Goal: Transaction & Acquisition: Obtain resource

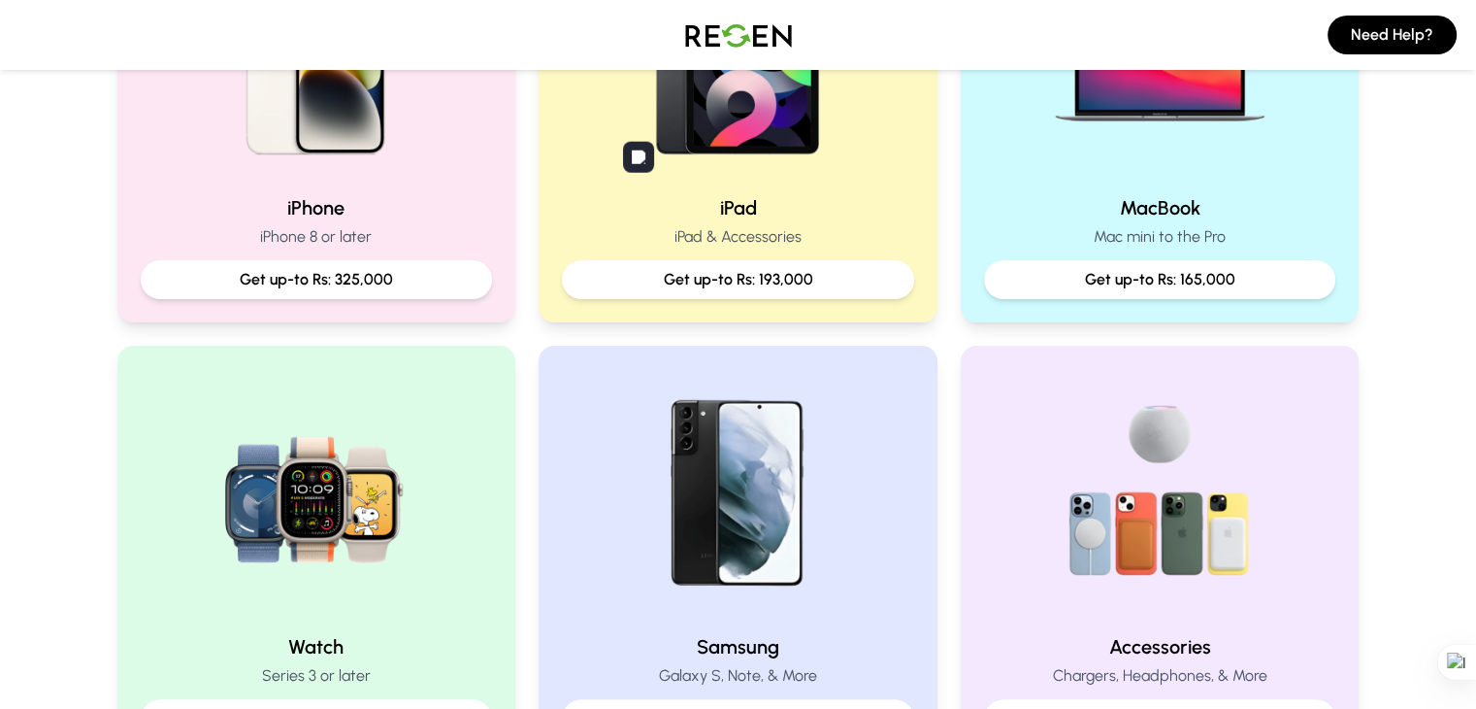
scroll to position [577, 0]
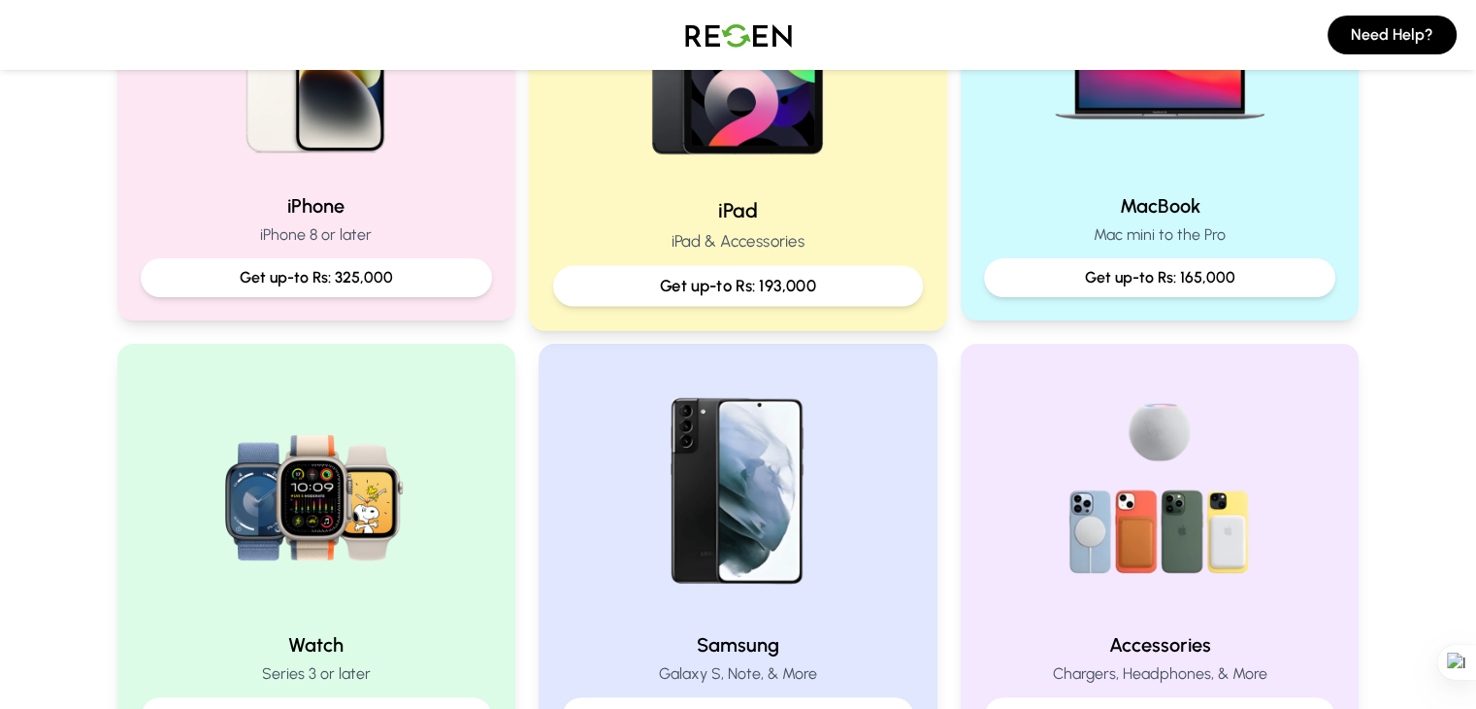
click at [860, 217] on h2 "iPad" at bounding box center [738, 210] width 370 height 28
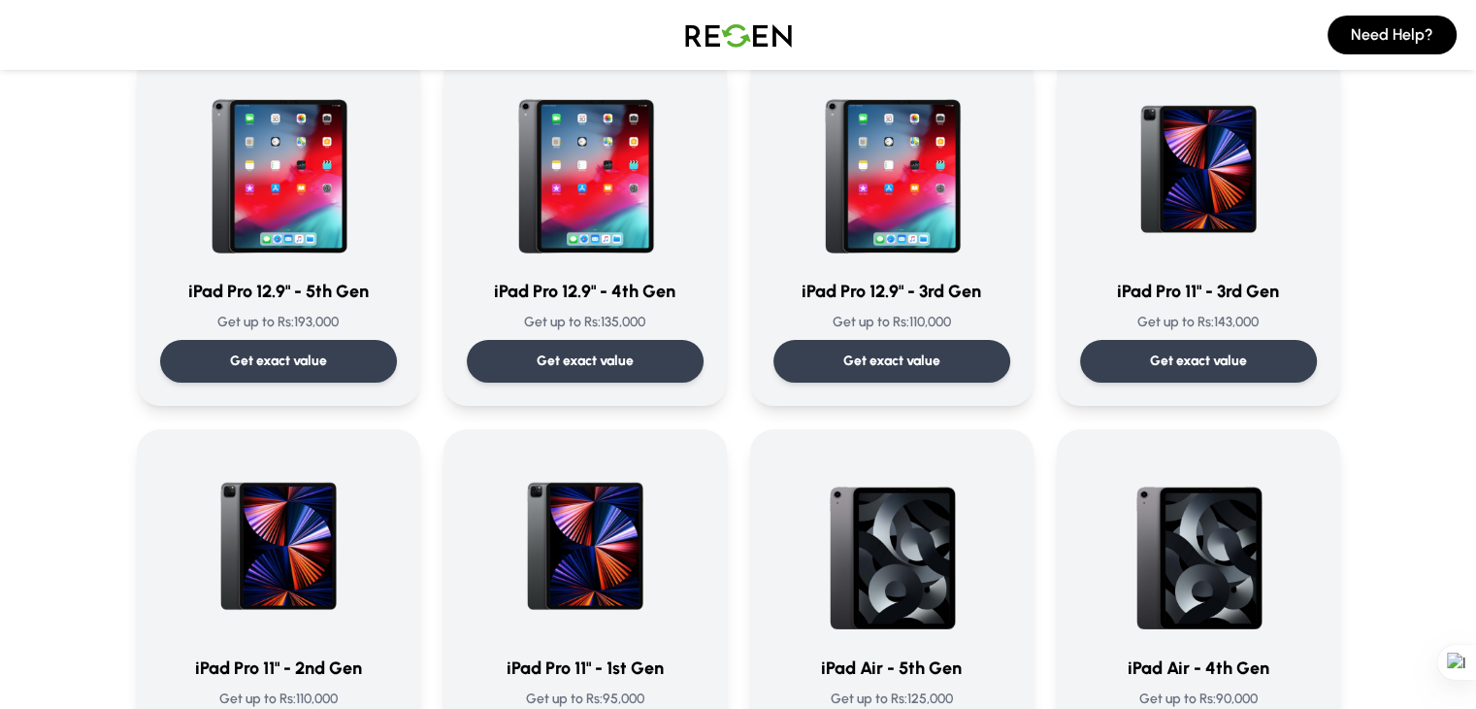
scroll to position [165, 0]
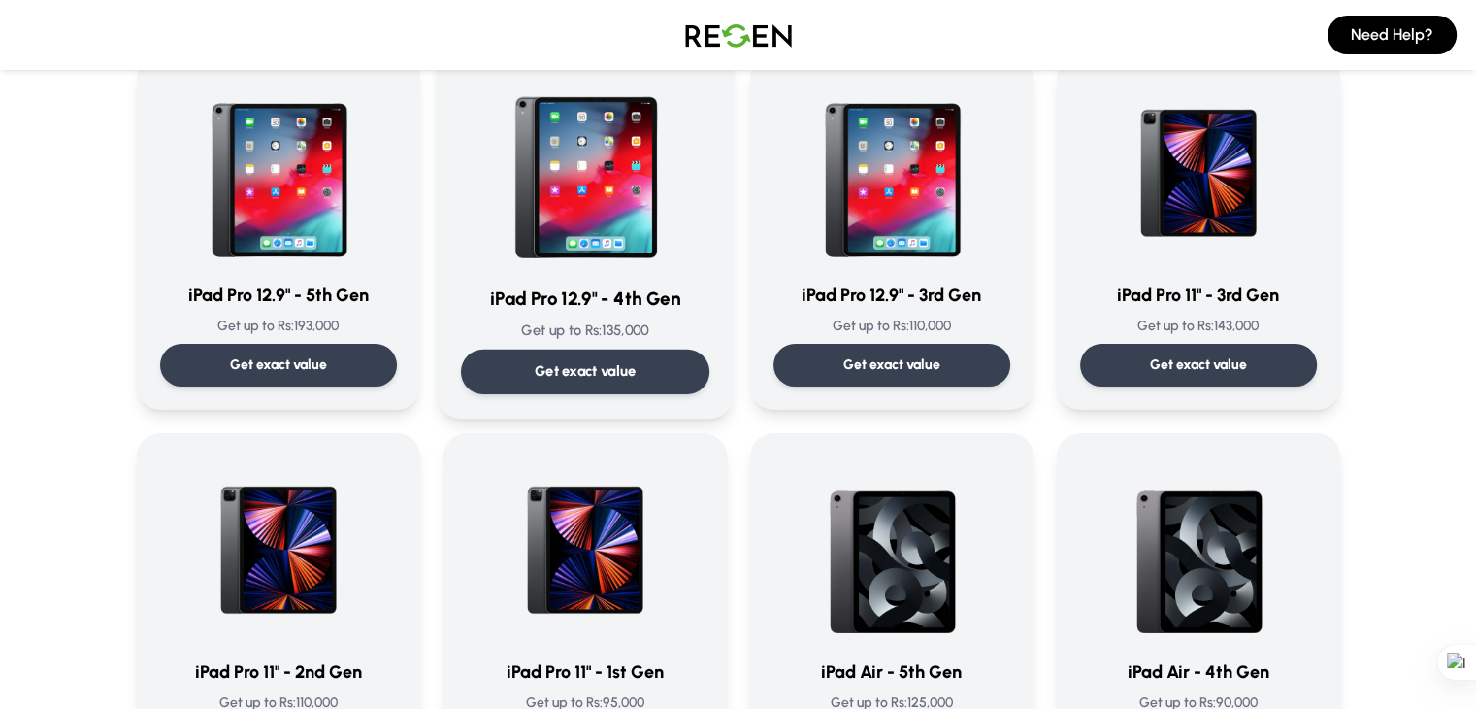
click at [684, 194] on div at bounding box center [584, 170] width 248 height 196
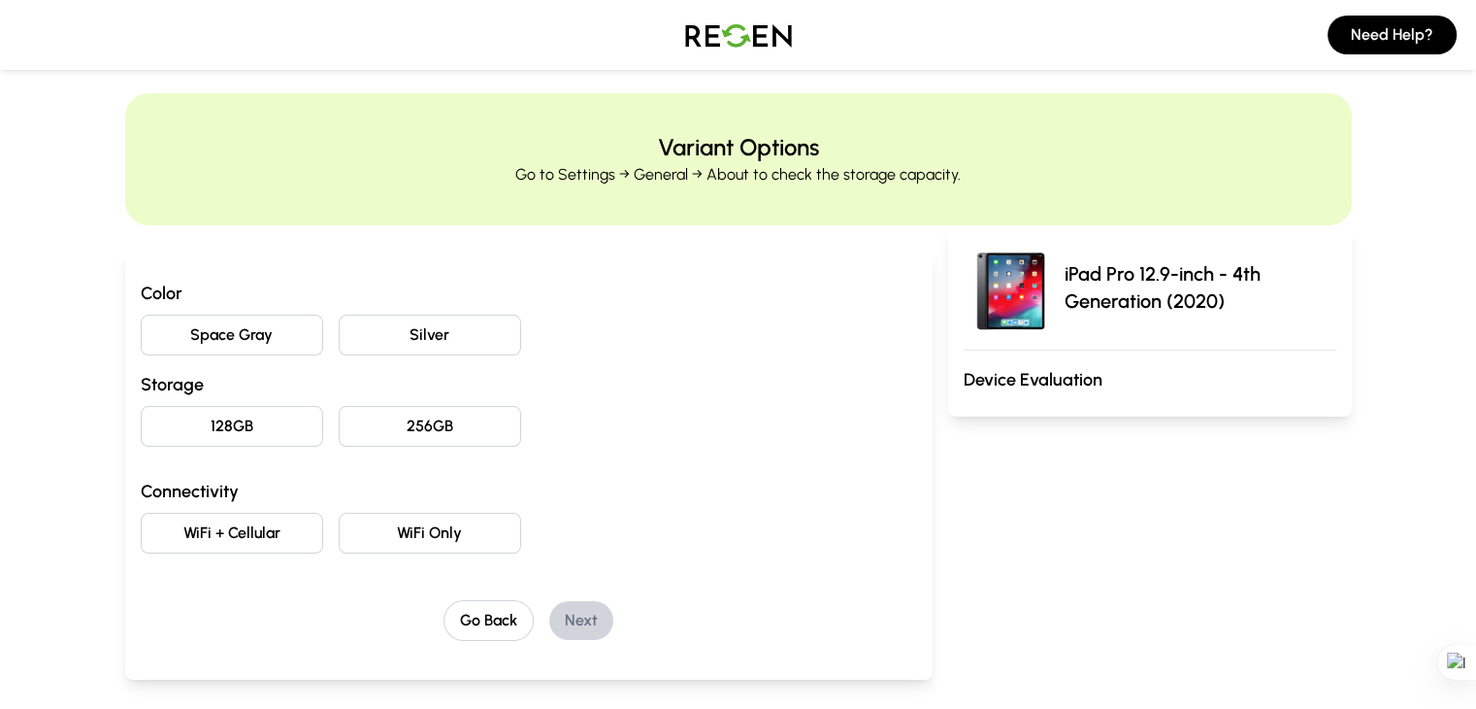
scroll to position [12, 0]
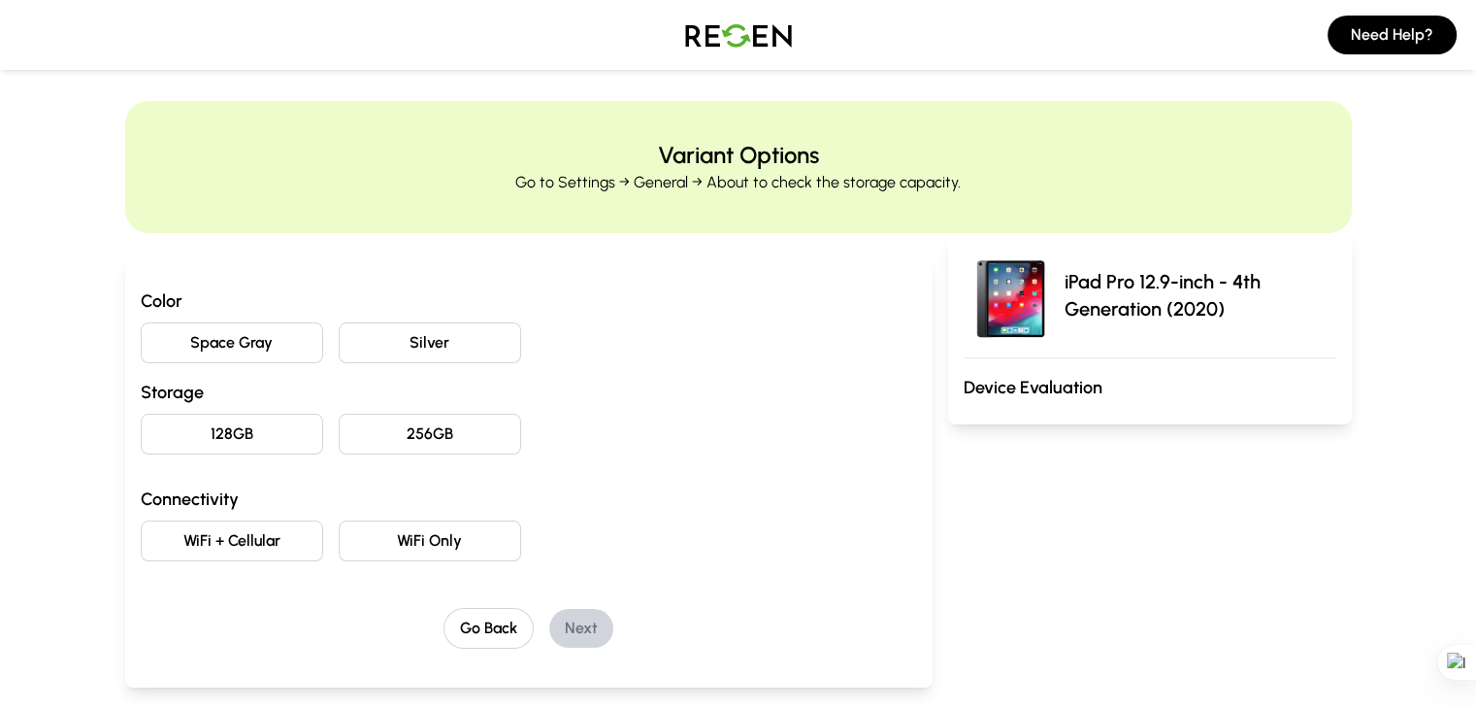
click at [339, 520] on button "WiFi Only" at bounding box center [430, 540] width 182 height 41
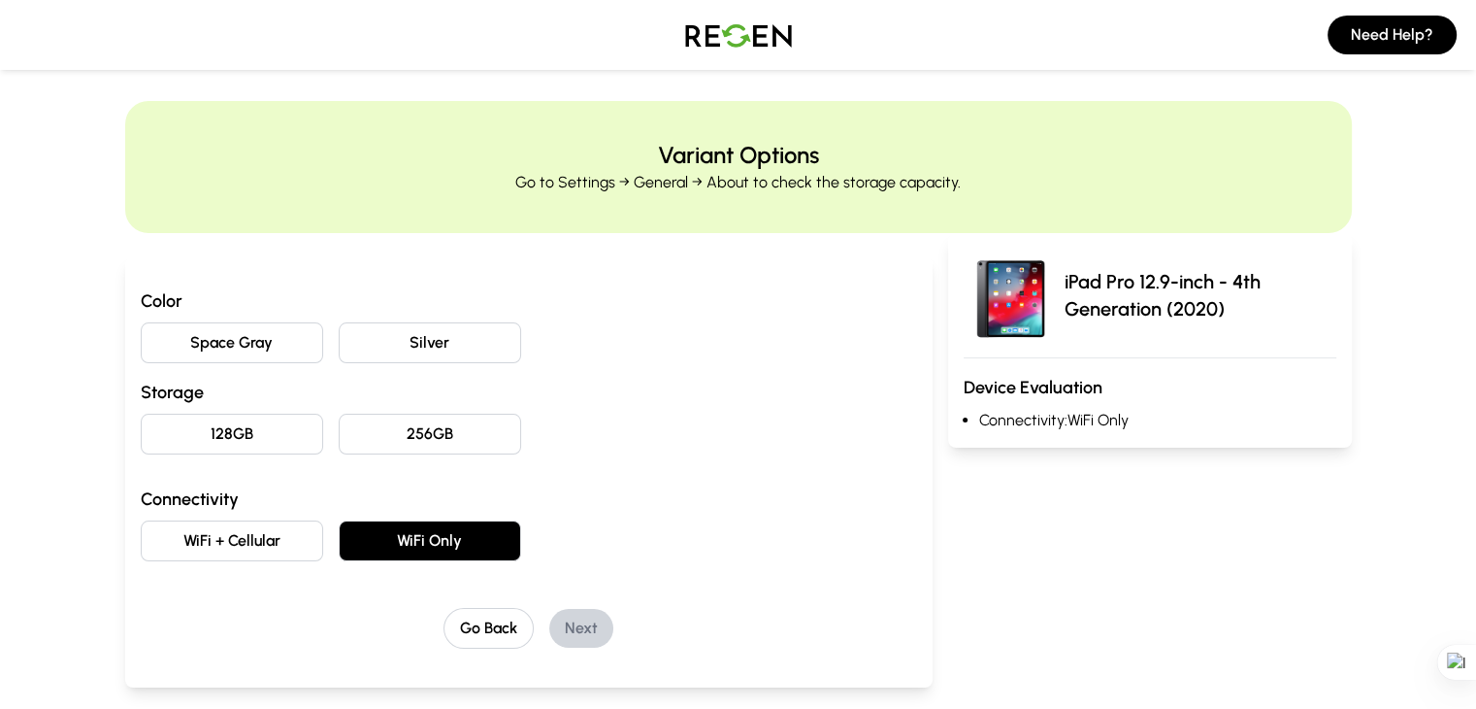
click at [388, 438] on button "256GB" at bounding box center [430, 433] width 182 height 41
click at [206, 347] on button "Space Gray" at bounding box center [232, 342] width 182 height 41
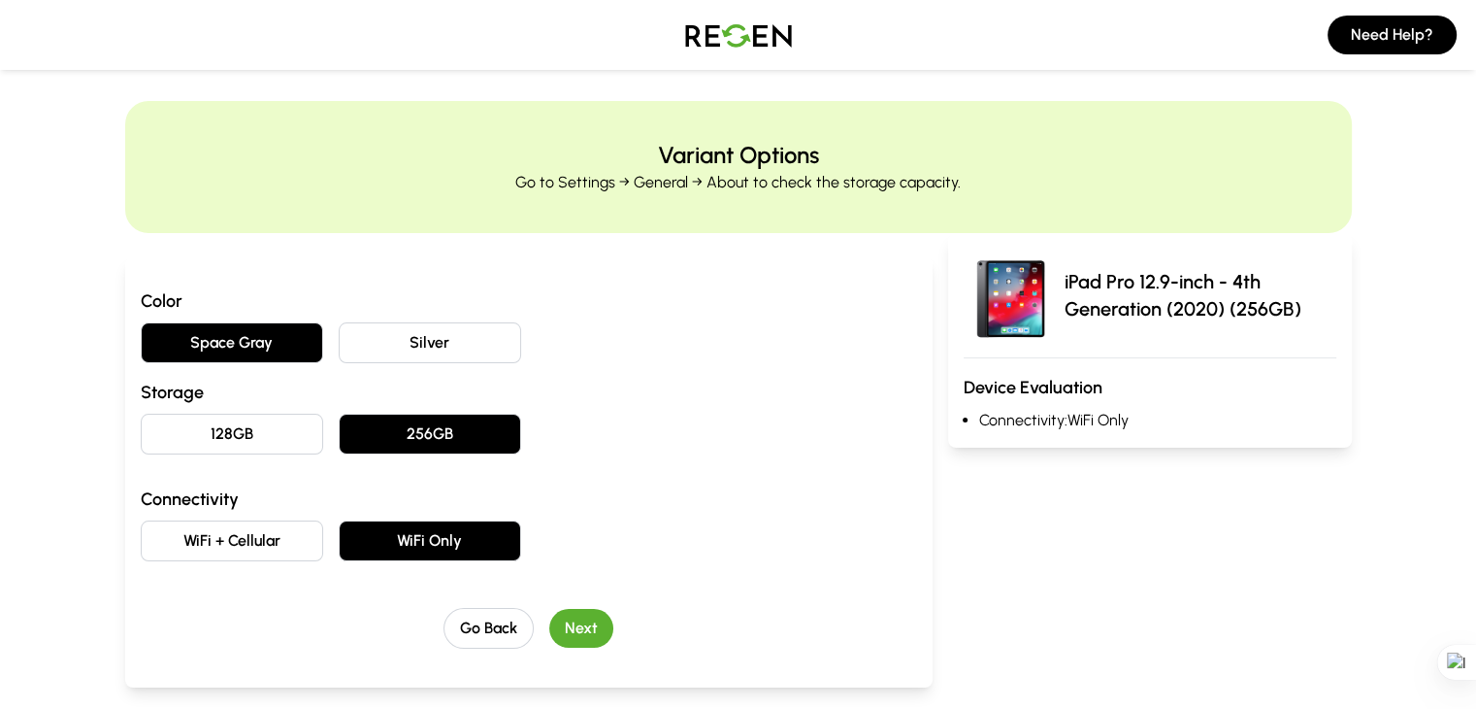
click at [551, 609] on button "Next" at bounding box center [581, 628] width 64 height 39
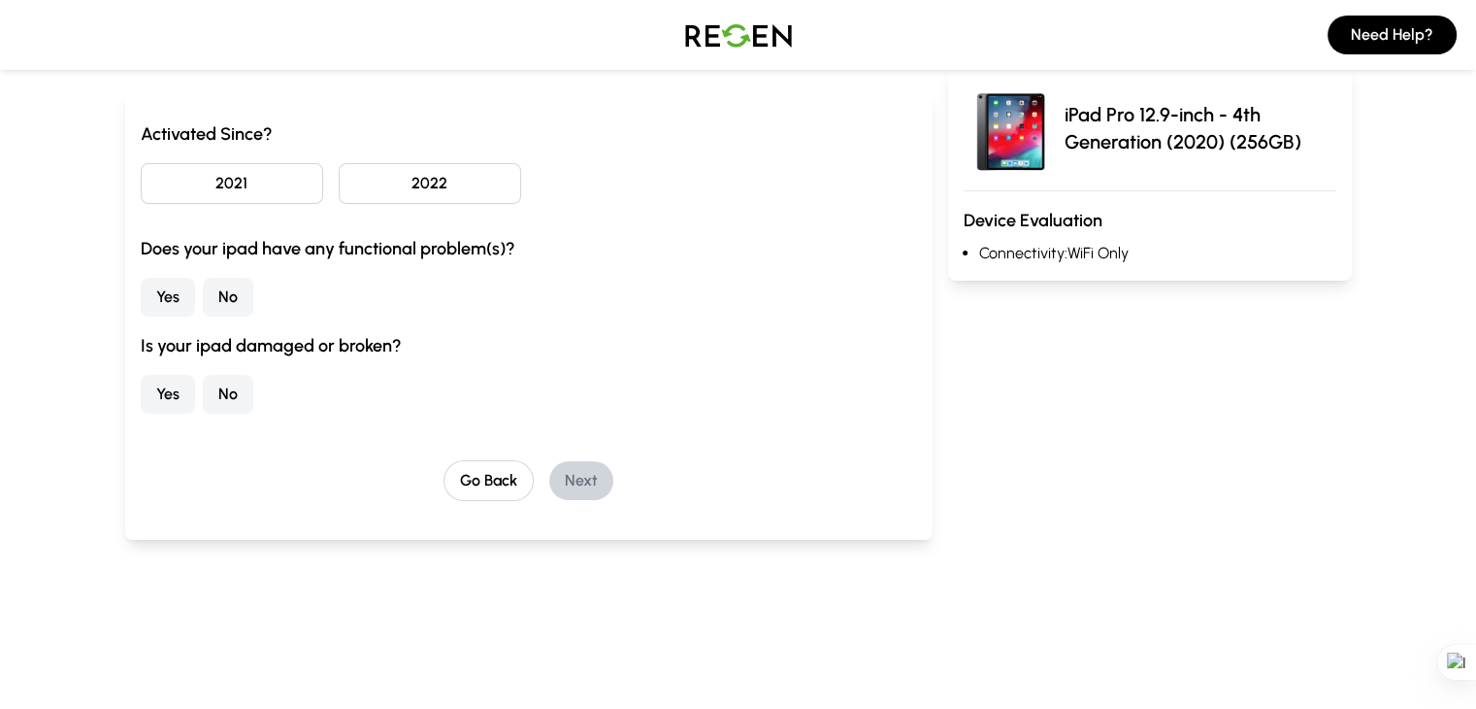
scroll to position [0, 0]
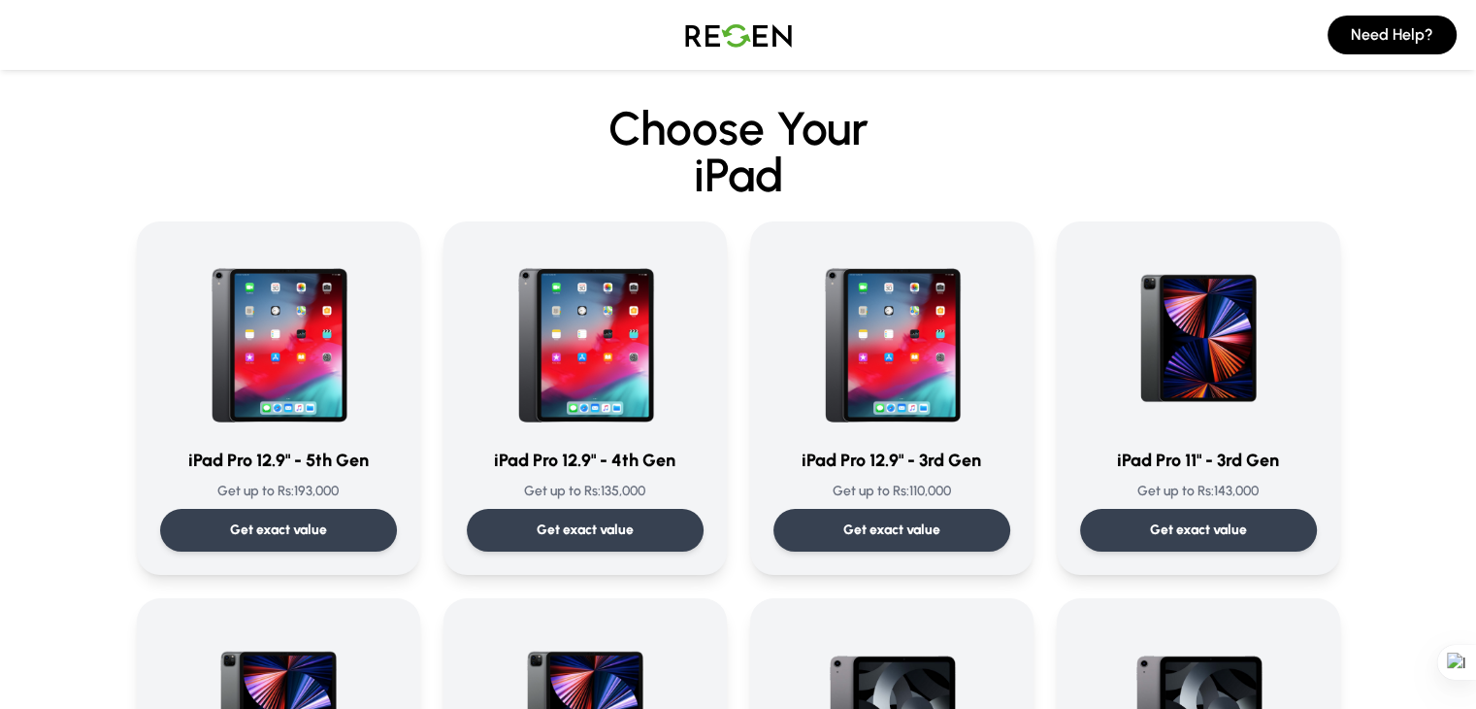
click at [691, 27] on img at bounding box center [739, 35] width 136 height 54
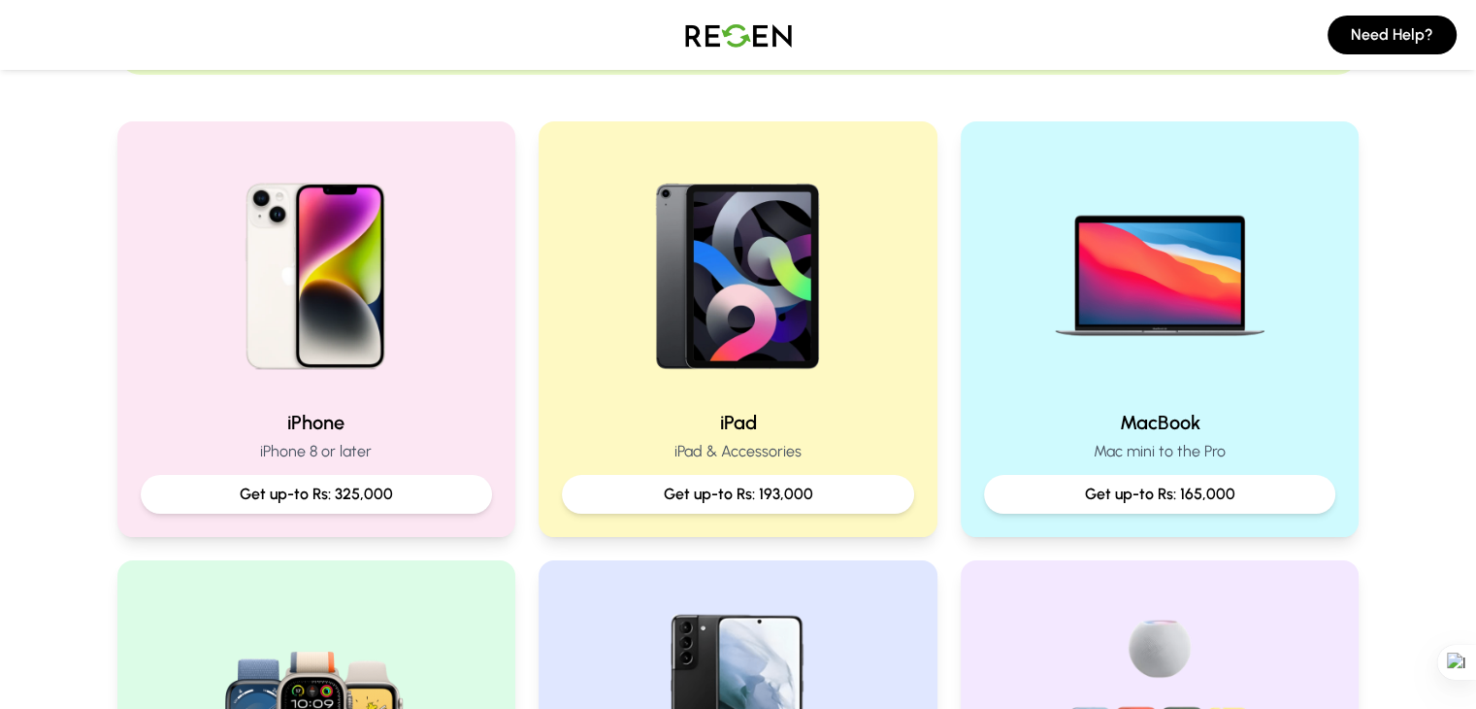
scroll to position [400, 0]
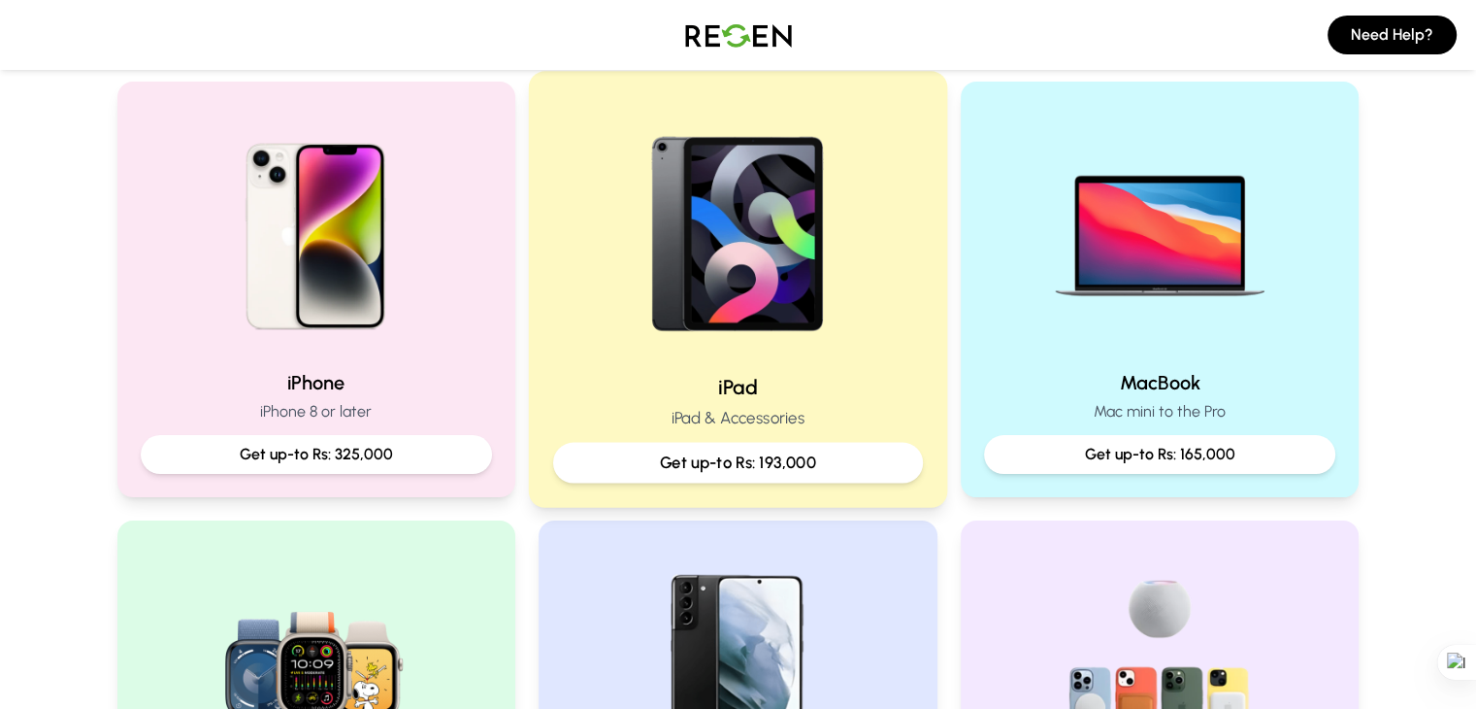
click at [680, 389] on h2 "iPad" at bounding box center [738, 387] width 370 height 28
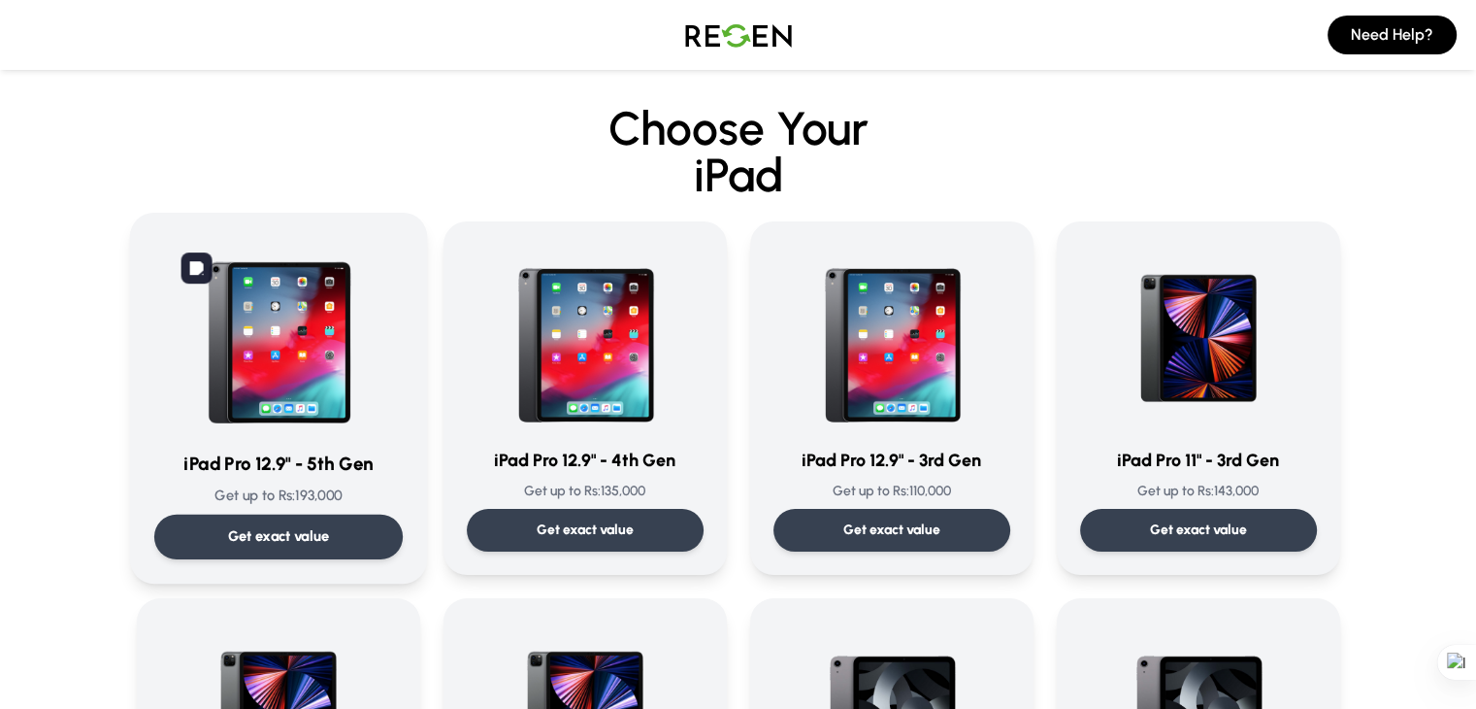
click at [328, 393] on img at bounding box center [279, 335] width 196 height 196
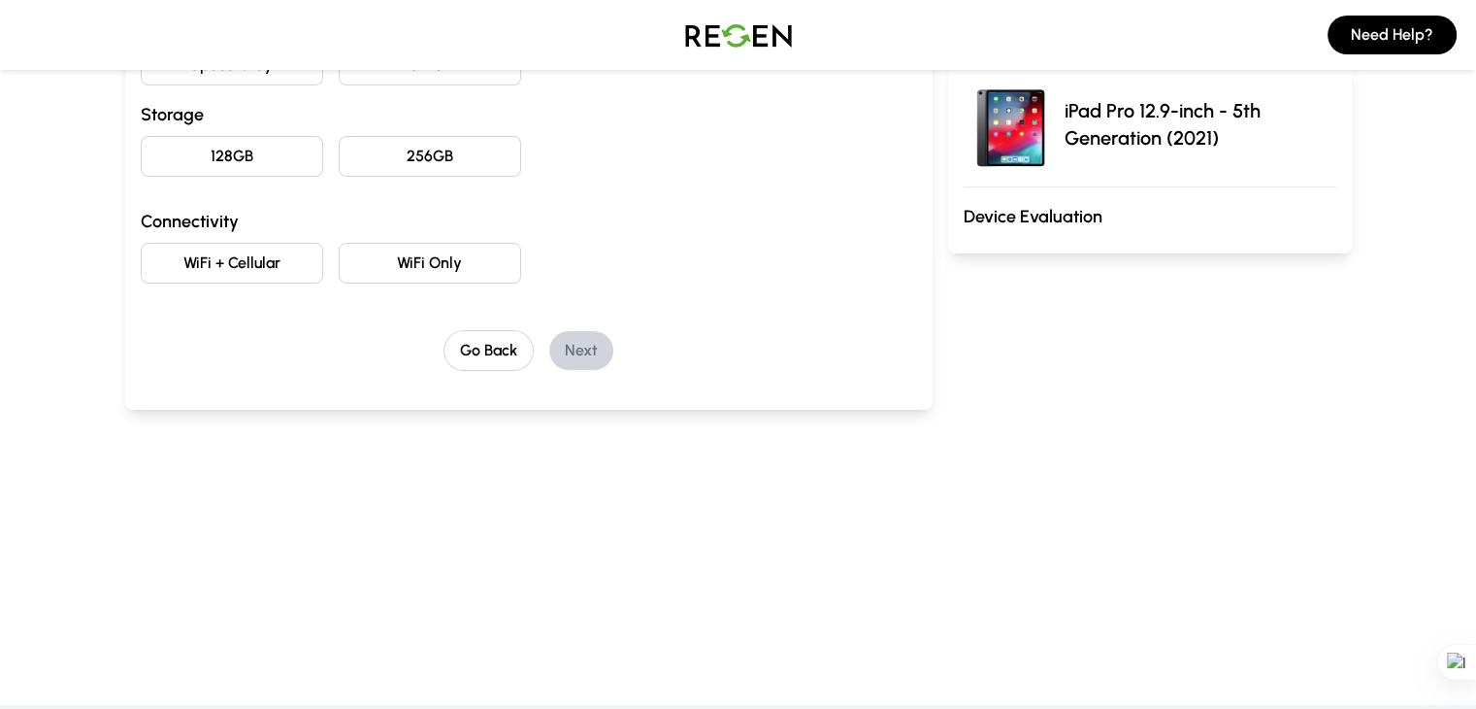
scroll to position [286, 0]
click at [730, 48] on img at bounding box center [739, 35] width 136 height 54
